Goal: Transaction & Acquisition: Purchase product/service

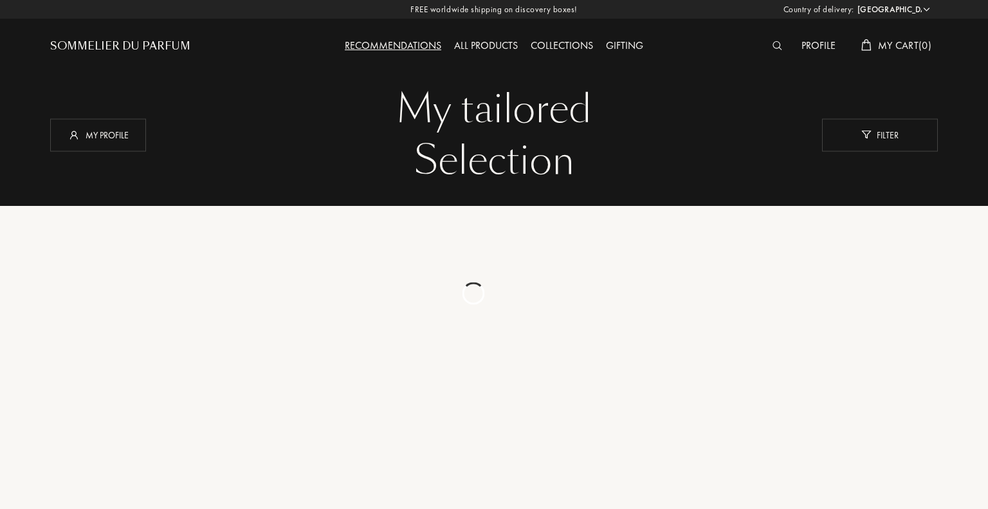
select select "UK"
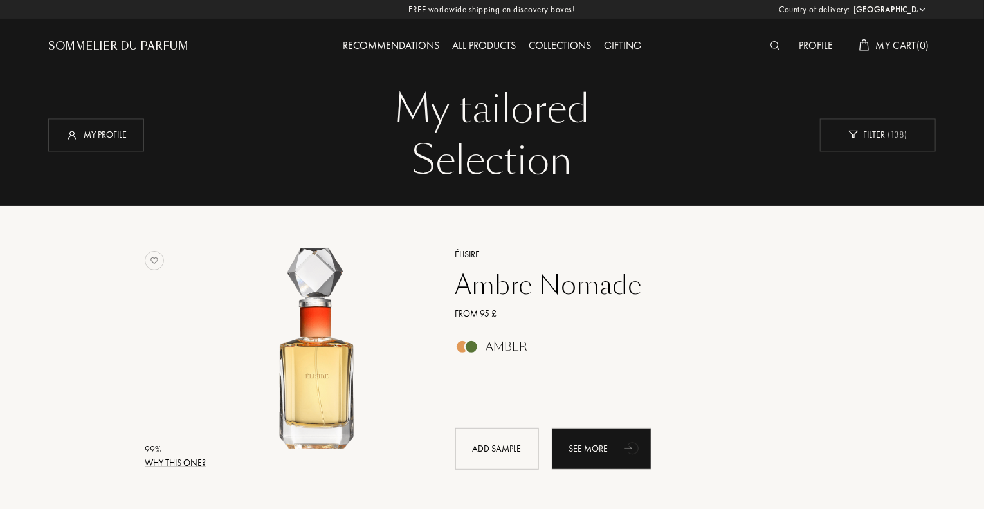
click at [484, 44] on div "All products" at bounding box center [484, 46] width 77 height 17
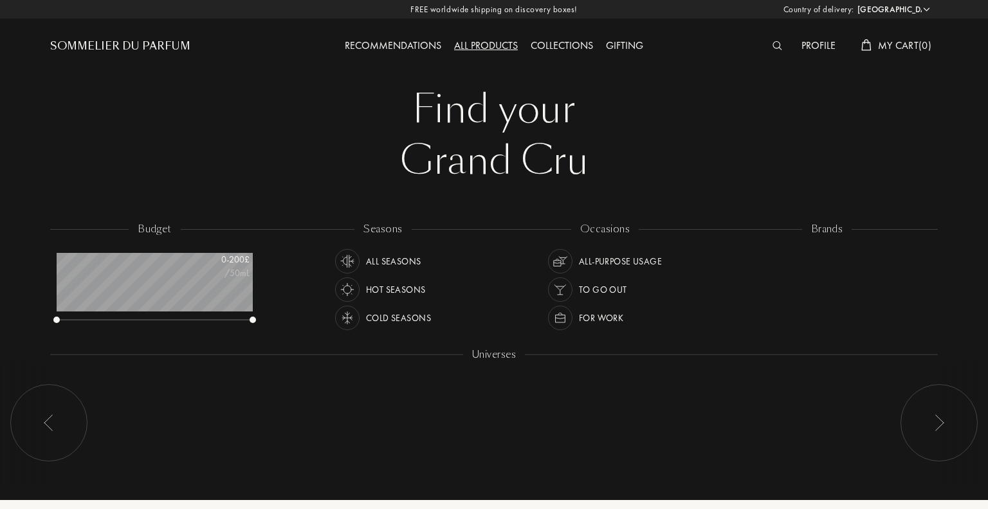
select select "UK"
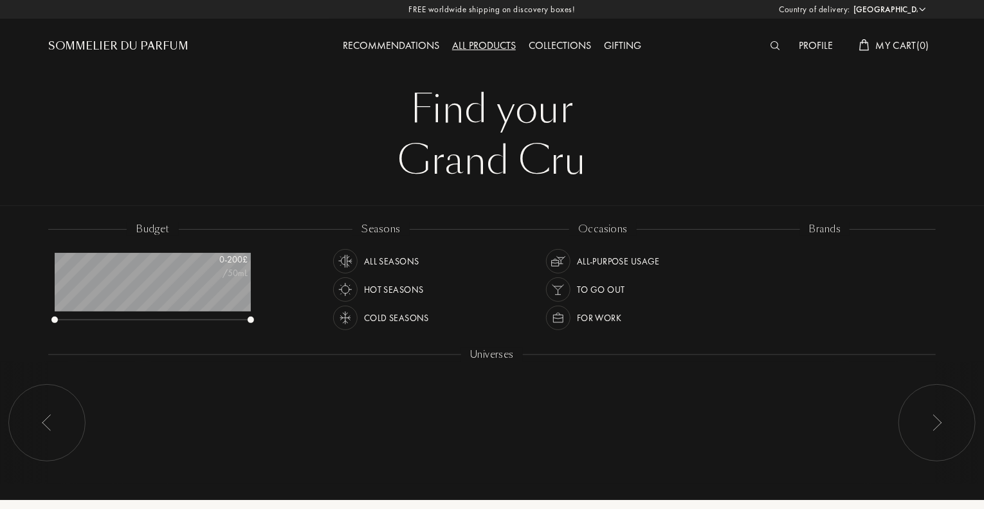
scroll to position [64, 196]
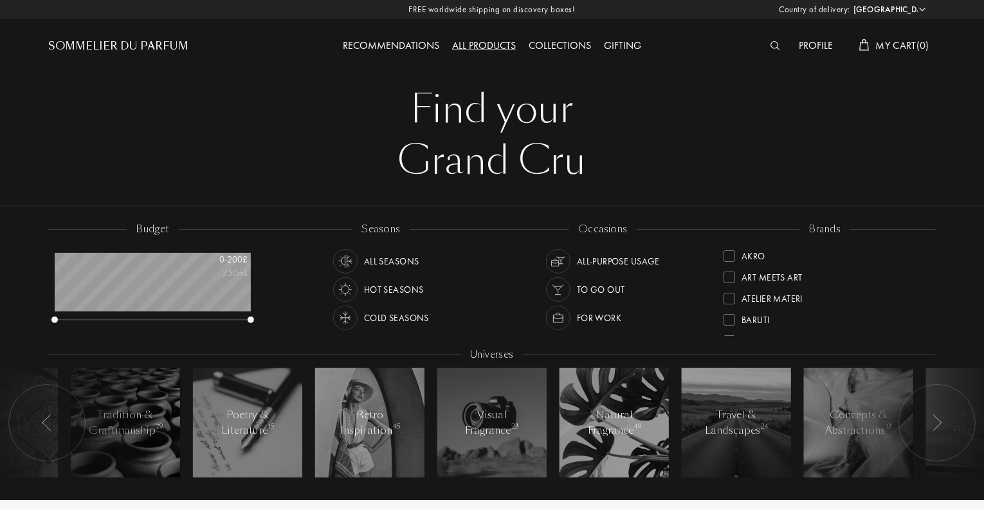
click at [145, 43] on div "Sommelier du Parfum" at bounding box center [118, 46] width 140 height 15
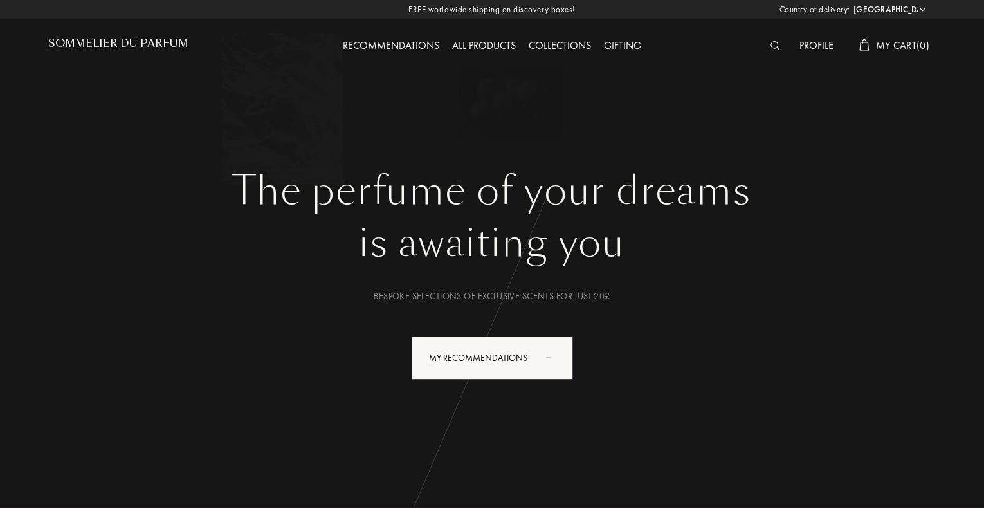
select select "UK"
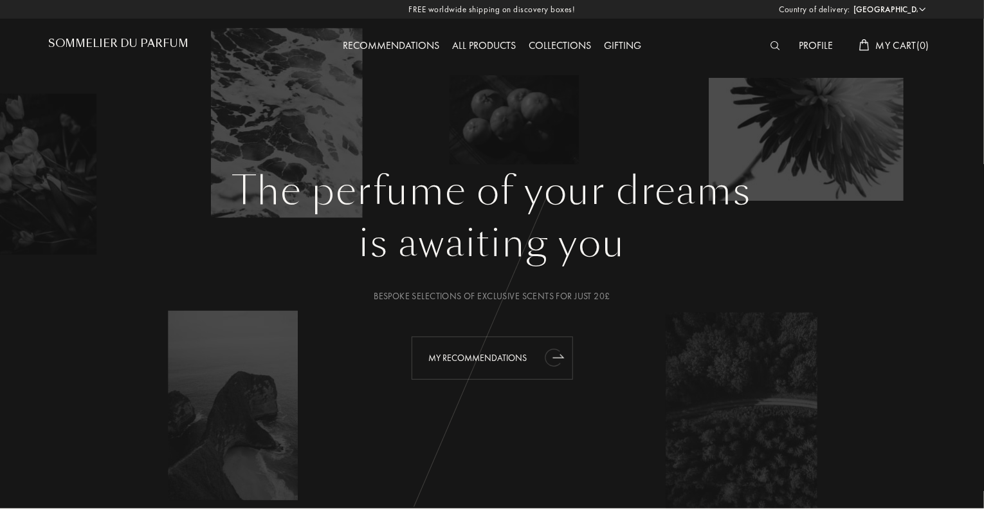
click at [505, 356] on div "My Recommendations" at bounding box center [493, 358] width 162 height 43
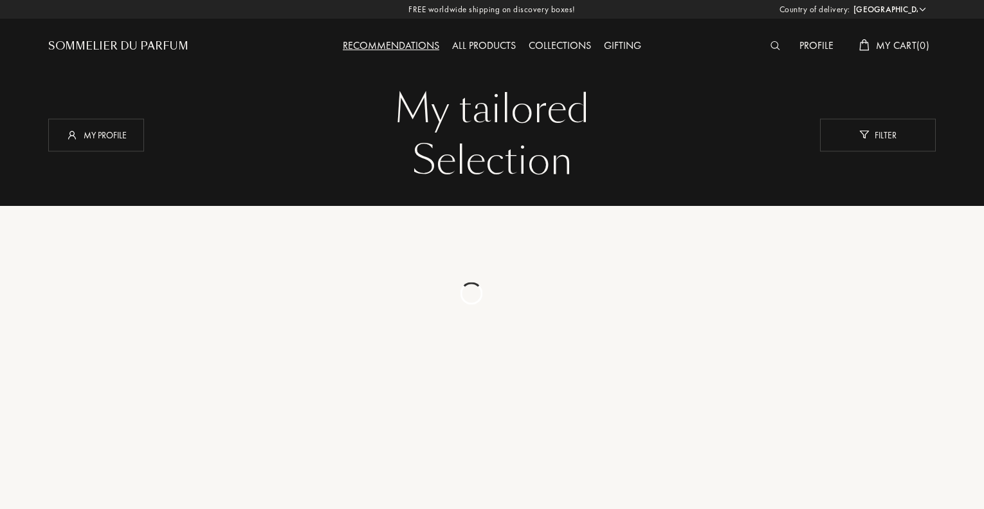
select select "UK"
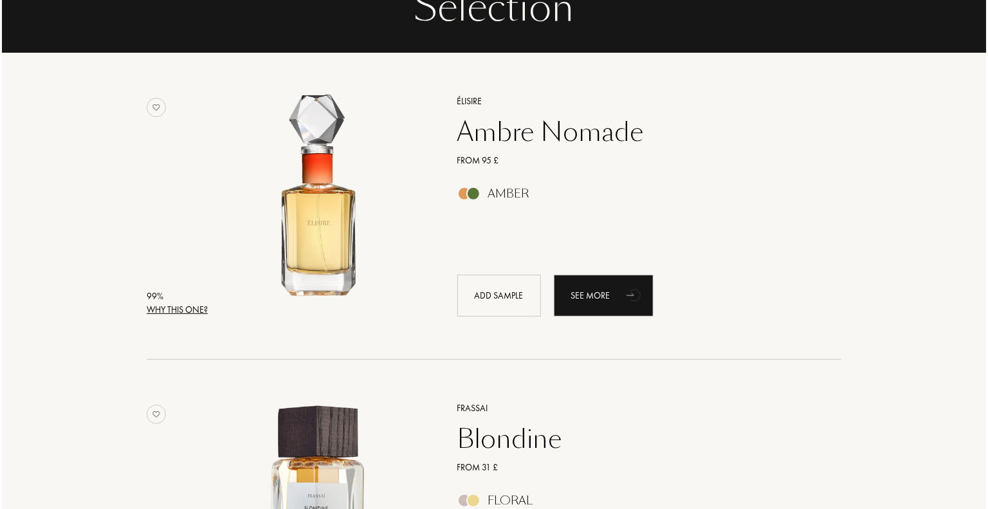
scroll to position [193, 0]
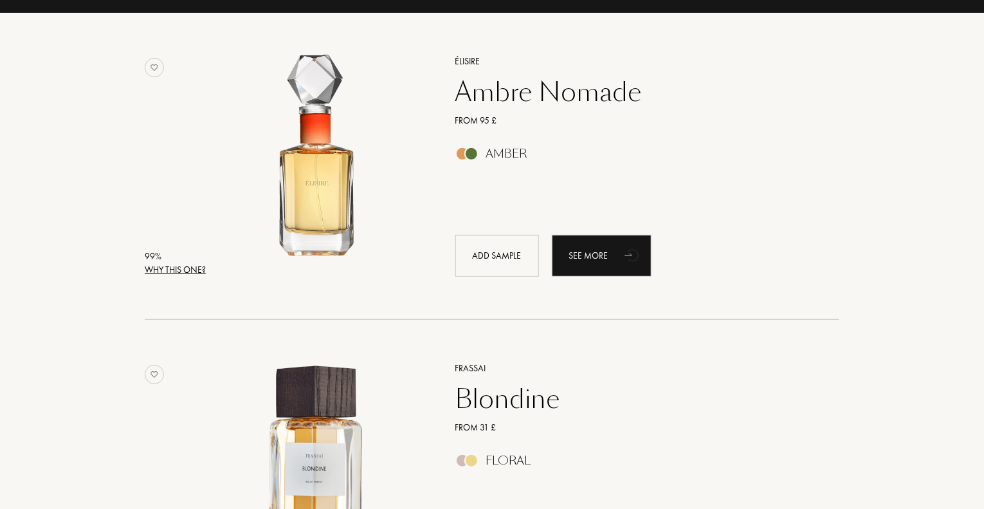
click at [193, 264] on div "Why this one?" at bounding box center [175, 270] width 61 height 14
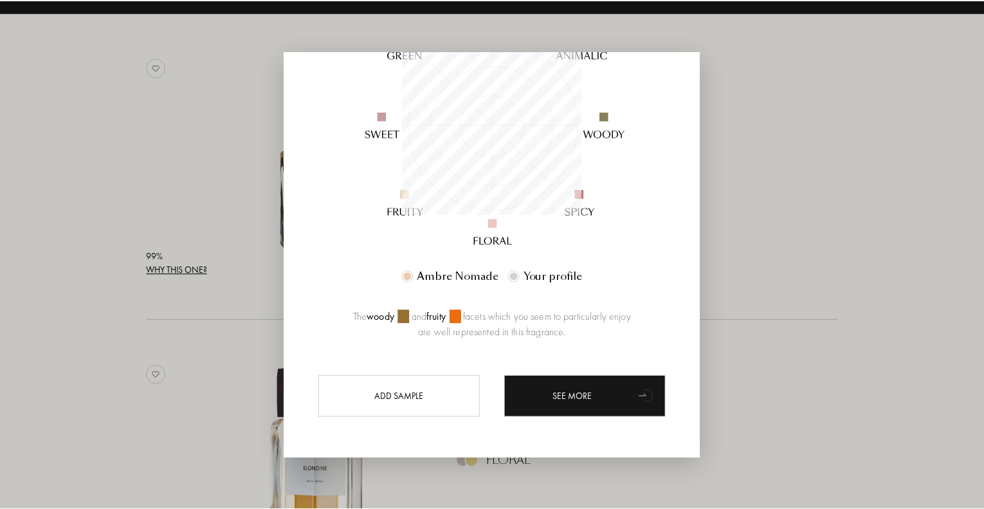
scroll to position [0, 0]
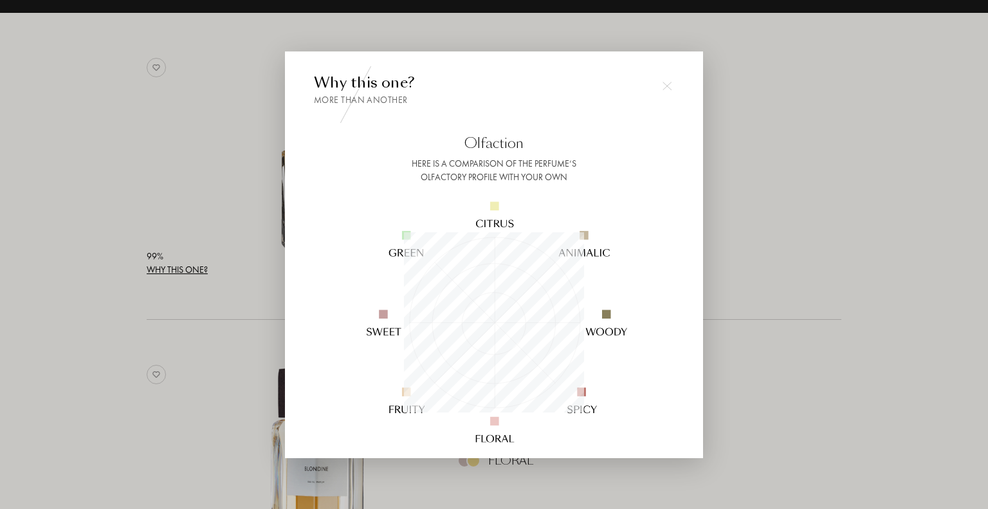
click at [667, 86] on img at bounding box center [667, 85] width 9 height 9
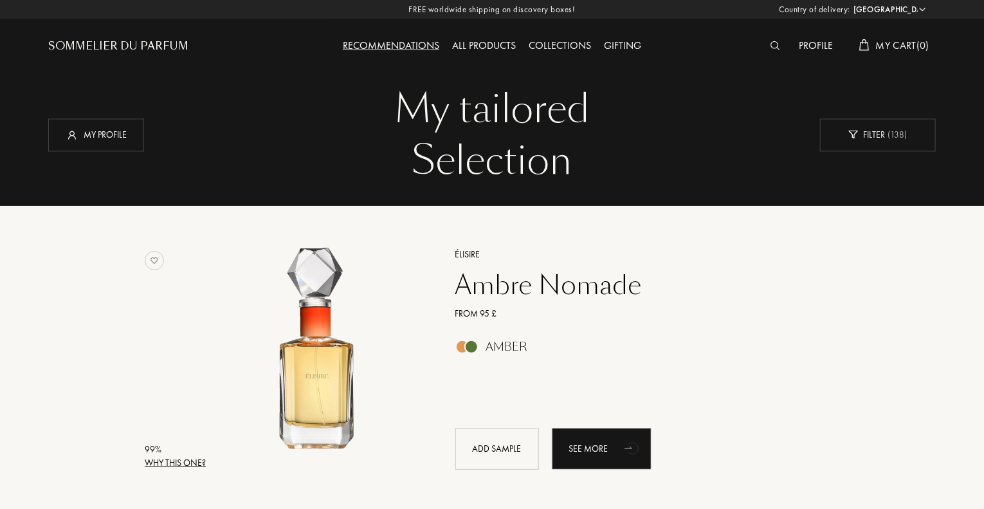
click at [575, 47] on div "Collections" at bounding box center [559, 46] width 75 height 17
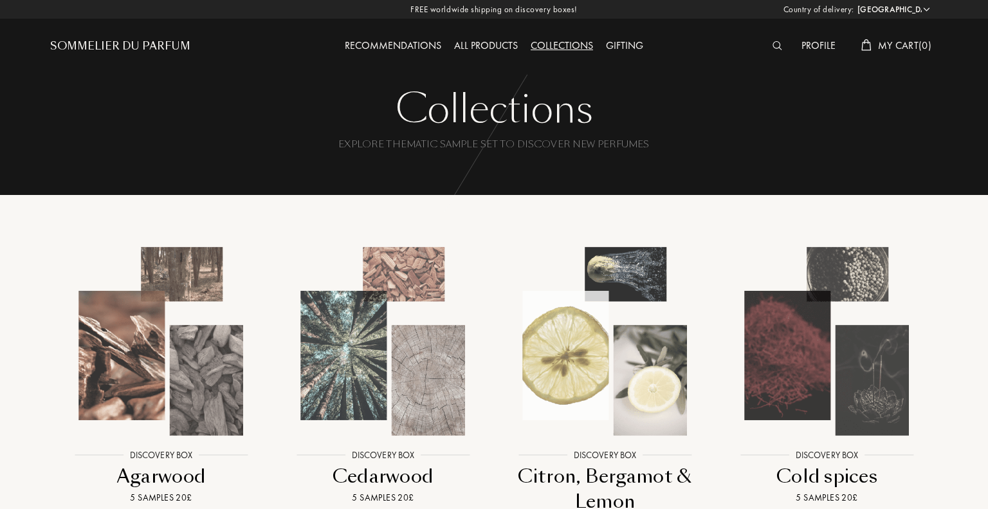
select select "UK"
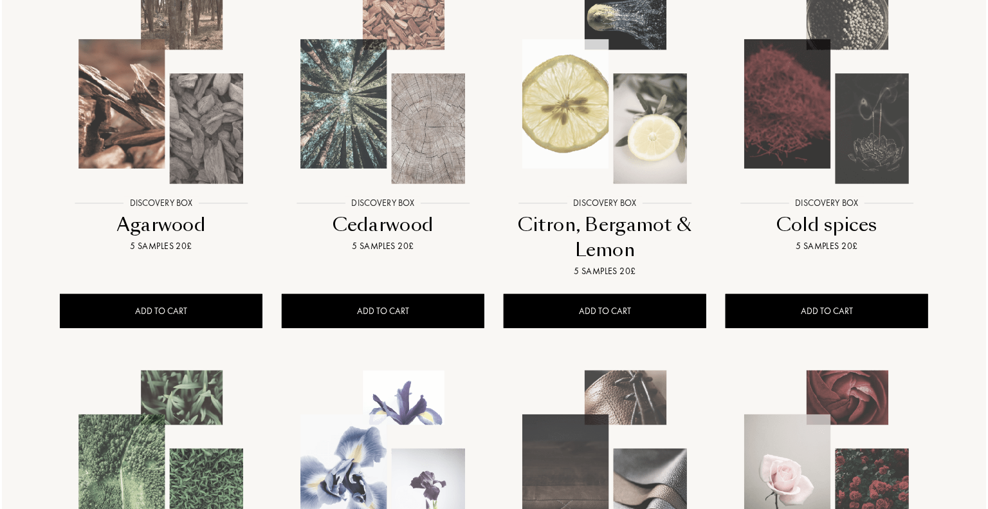
scroll to position [257, 0]
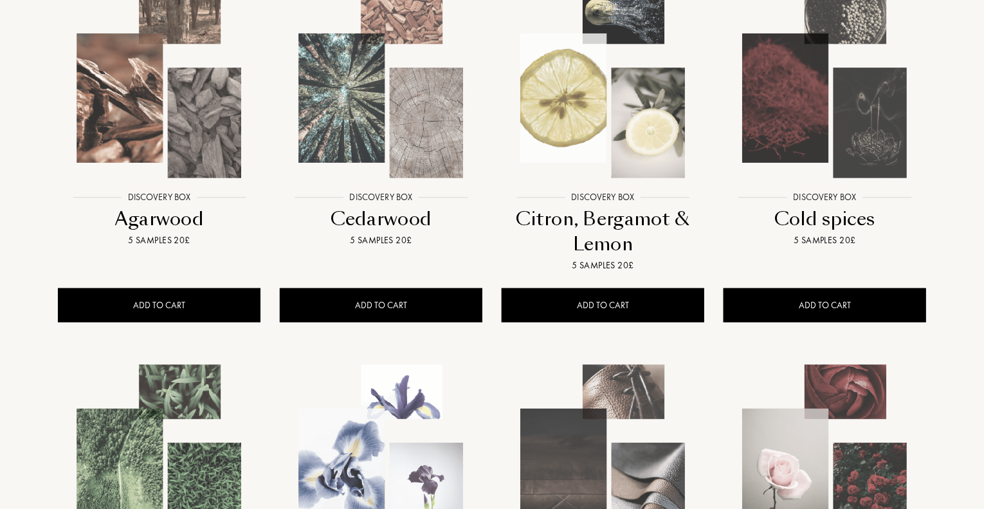
click at [600, 133] on img at bounding box center [603, 84] width 200 height 200
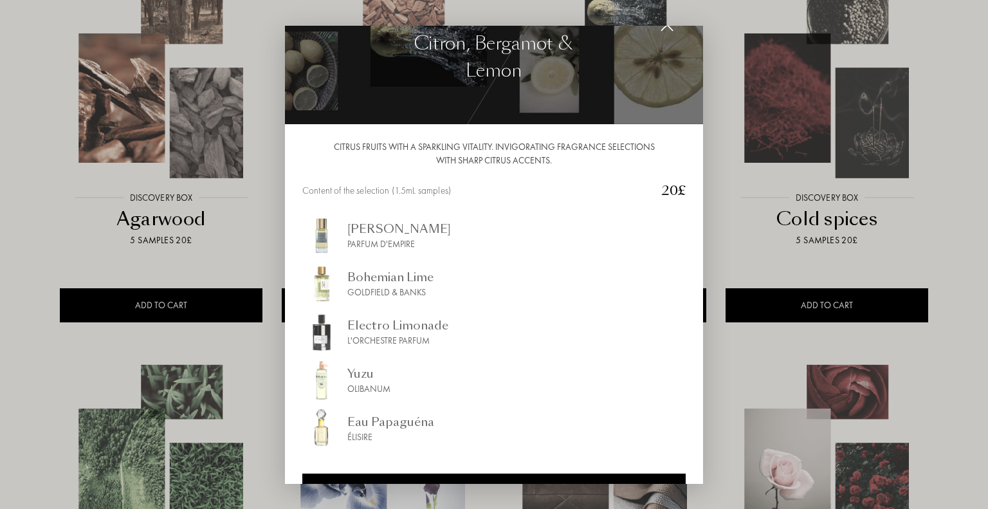
scroll to position [75, 0]
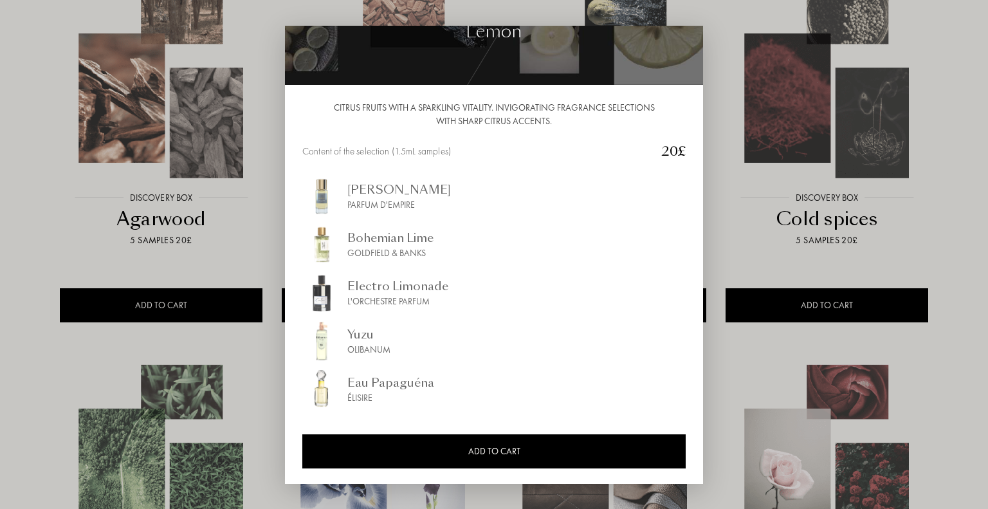
click at [732, 118] on div at bounding box center [494, 254] width 988 height 509
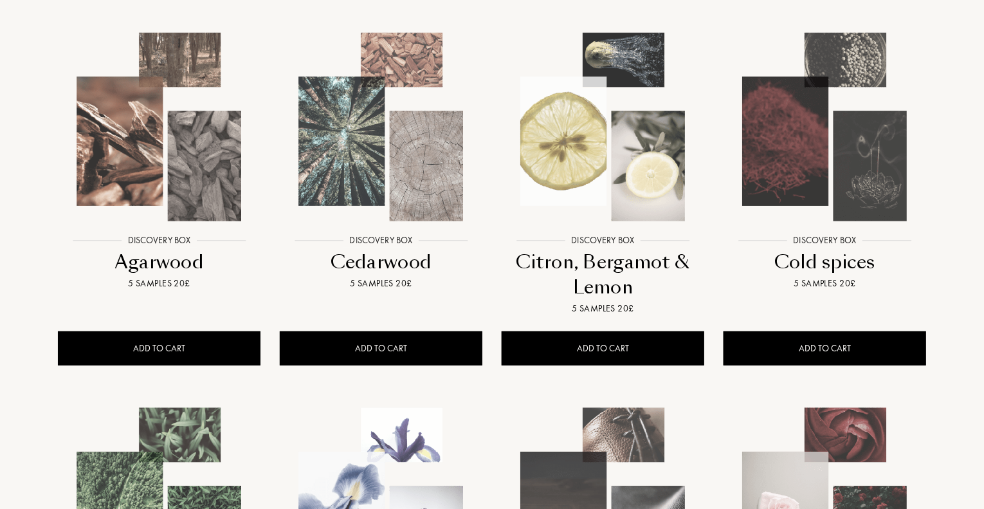
scroll to position [0, 0]
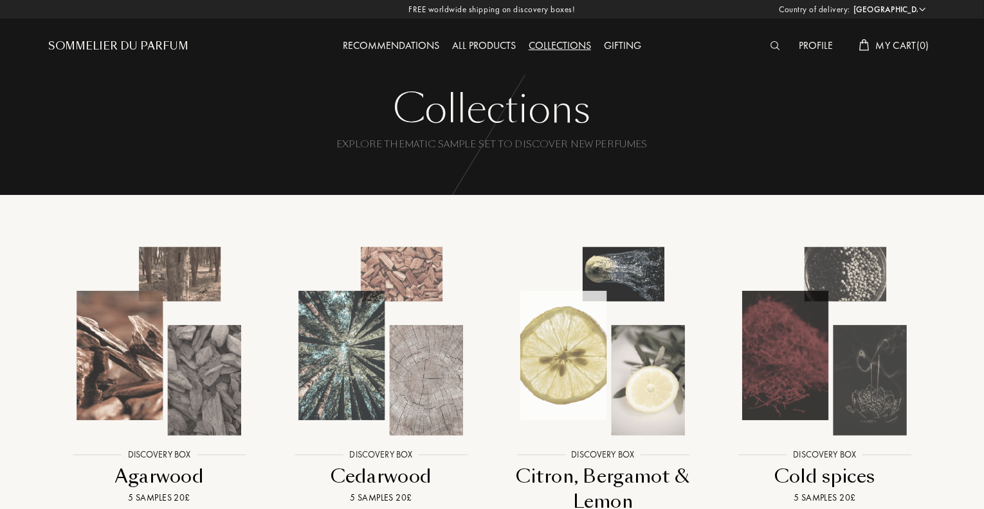
click at [133, 44] on div "Sommelier du Parfum" at bounding box center [118, 46] width 140 height 15
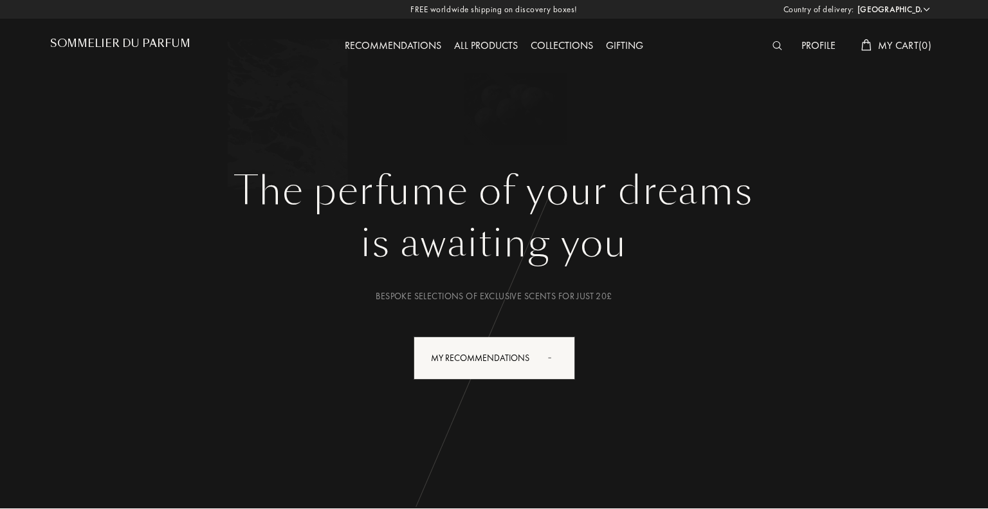
select select "UK"
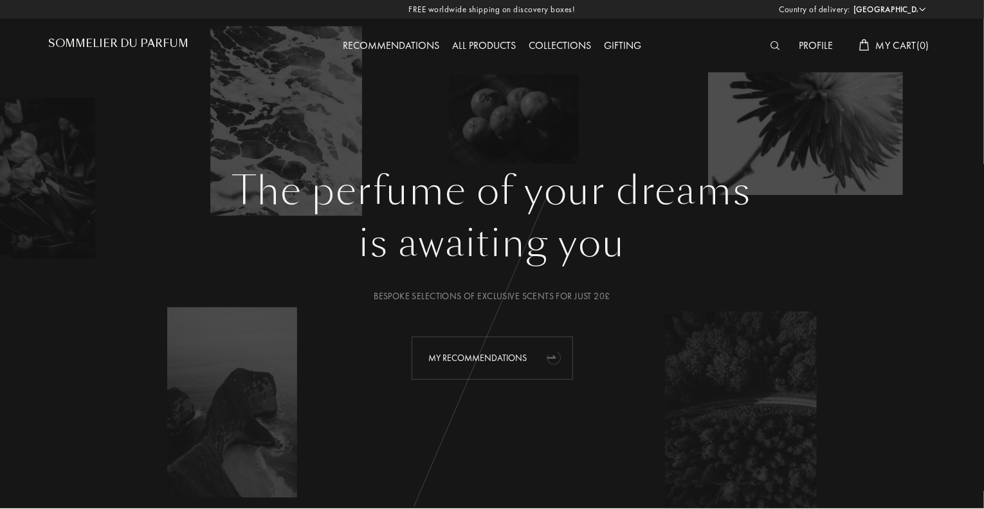
click at [494, 364] on div "My Recommendations" at bounding box center [493, 358] width 162 height 43
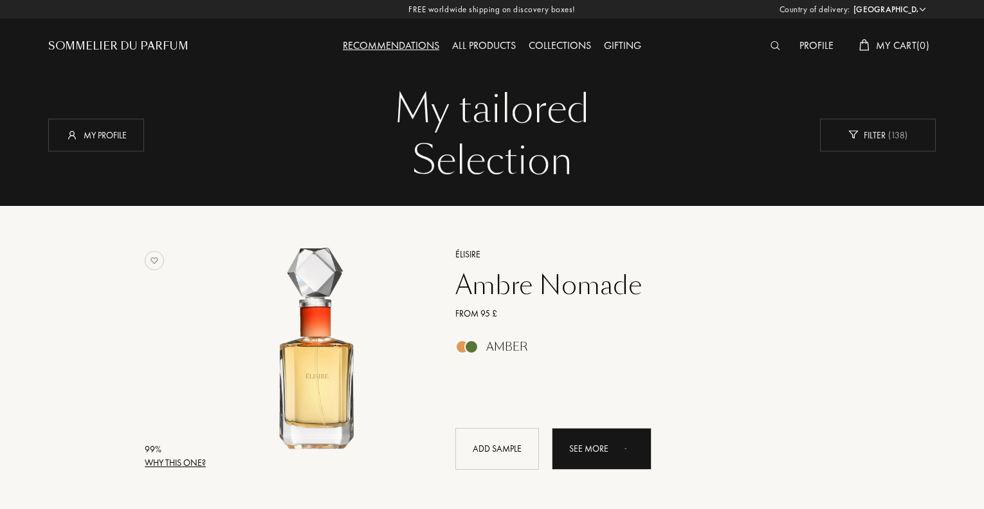
select select "UK"
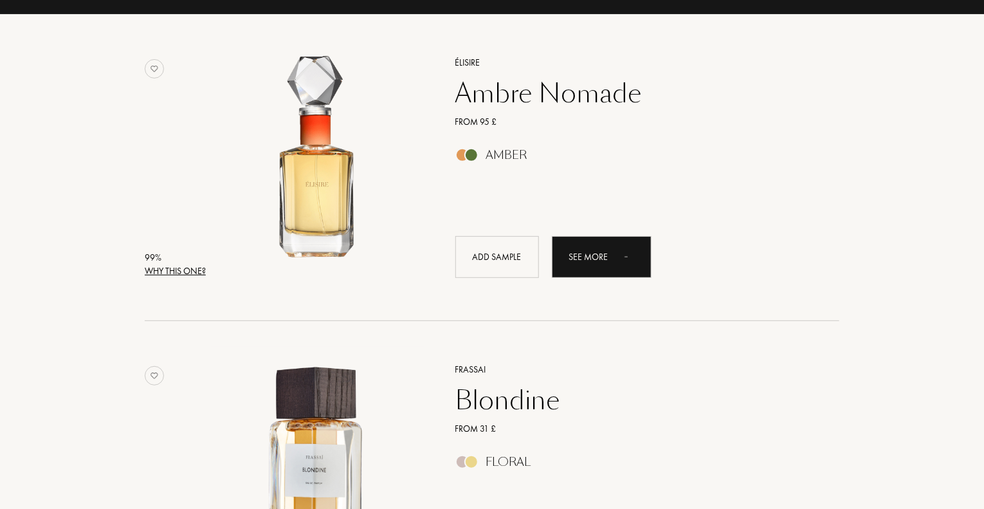
scroll to position [193, 0]
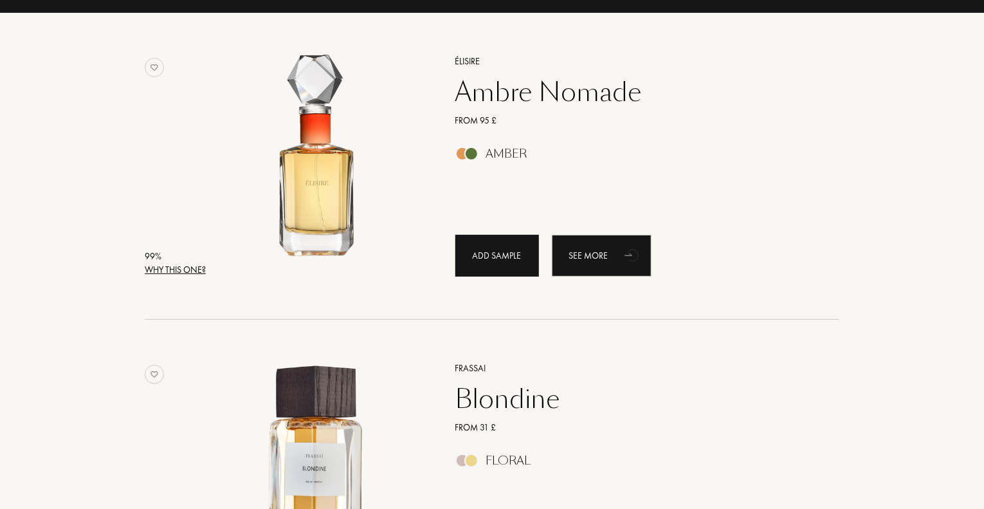
click at [513, 268] on div "Add sample" at bounding box center [498, 256] width 84 height 42
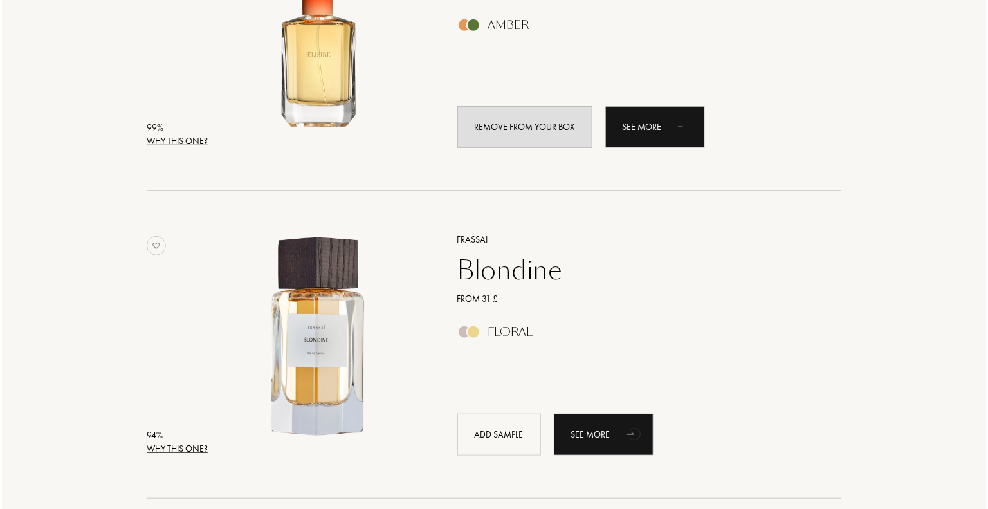
scroll to position [0, 0]
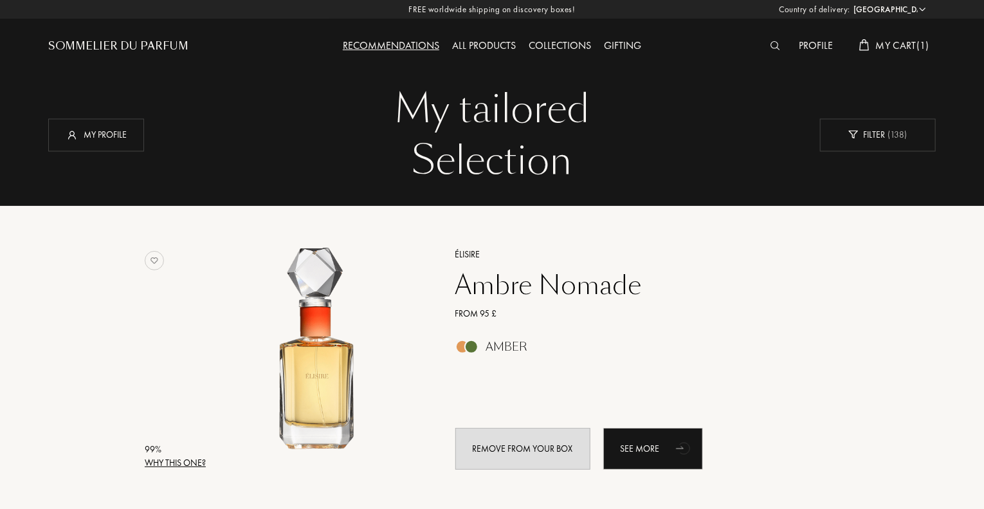
click at [896, 41] on span "My Cart ( 1 )" at bounding box center [902, 46] width 53 height 14
